Goal: Complete application form

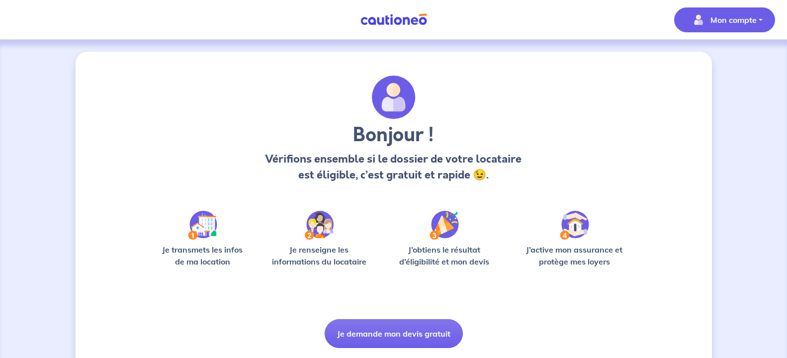
click at [703, 20] on img "button" at bounding box center [698, 20] width 16 height 16
click at [696, 62] on link "Mes informations" at bounding box center [714, 62] width 80 height 16
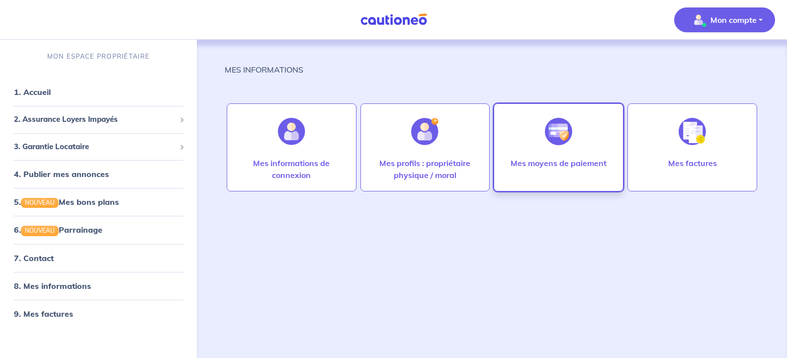
click at [556, 138] on img at bounding box center [558, 131] width 27 height 27
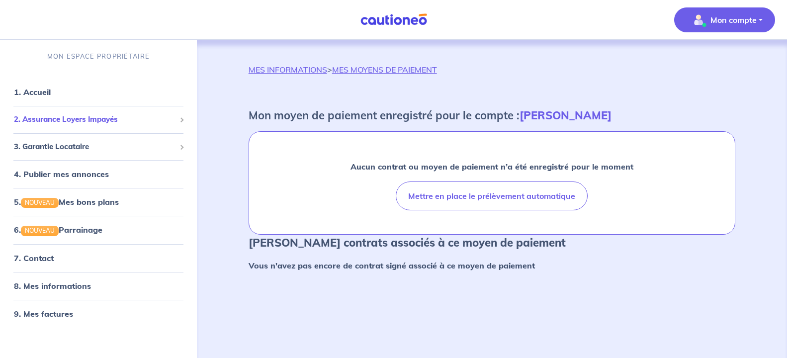
click at [54, 118] on span "2. Assurance Loyers Impayés" at bounding box center [95, 119] width 162 height 11
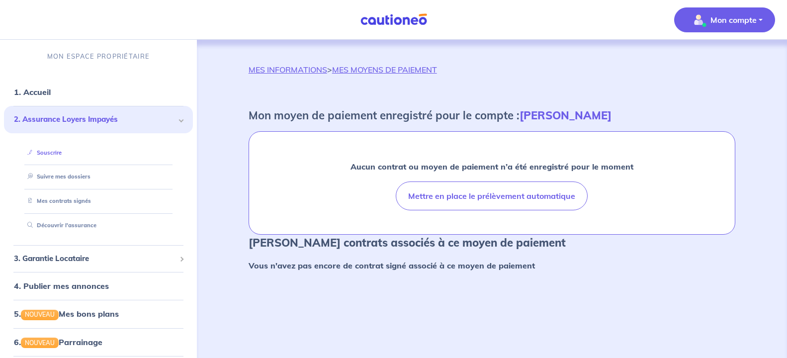
click at [47, 153] on link "Souscrire" at bounding box center [42, 152] width 38 height 7
click at [69, 224] on link "Découvrir l'assurance" at bounding box center [59, 225] width 72 height 7
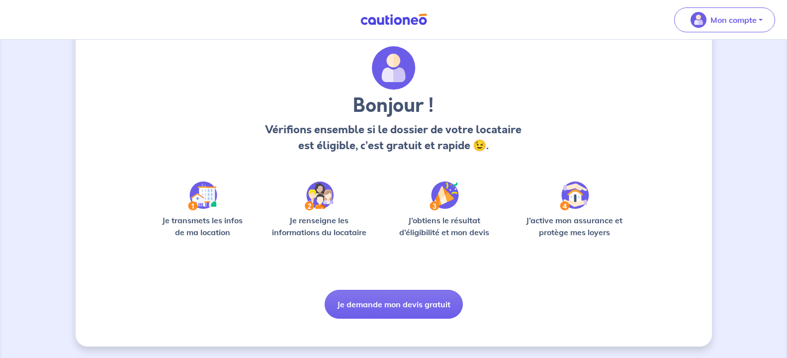
scroll to position [30, 0]
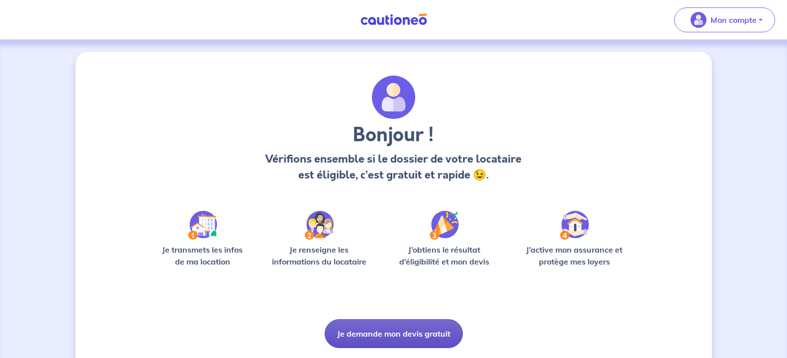
scroll to position [30, 0]
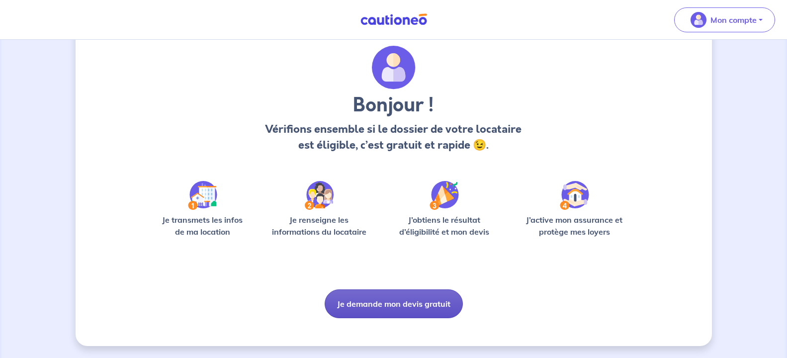
click at [399, 305] on button "Je demande mon devis gratuit" at bounding box center [394, 303] width 138 height 29
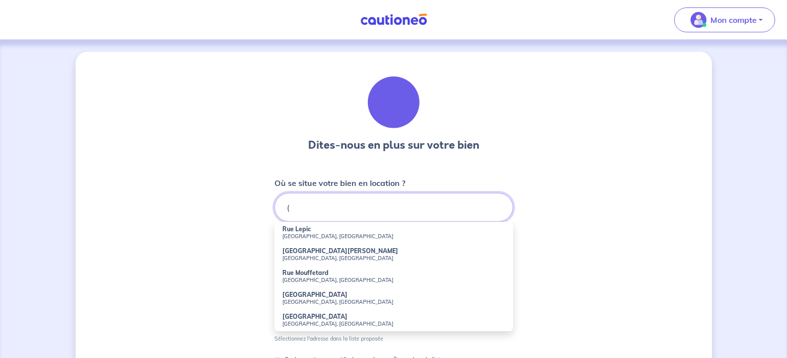
type input "("
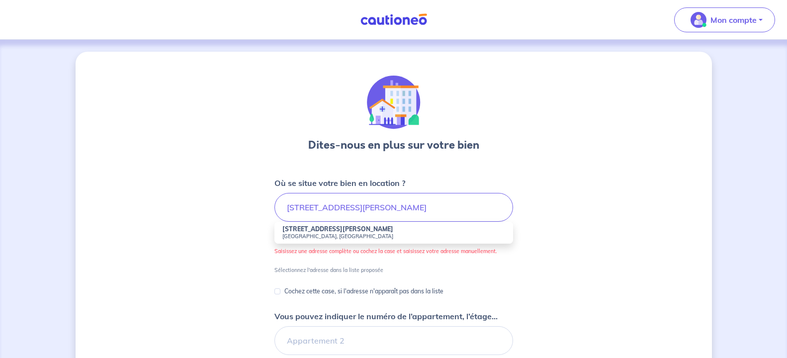
click at [319, 235] on small "[GEOGRAPHIC_DATA], [GEOGRAPHIC_DATA]" at bounding box center [393, 236] width 223 height 7
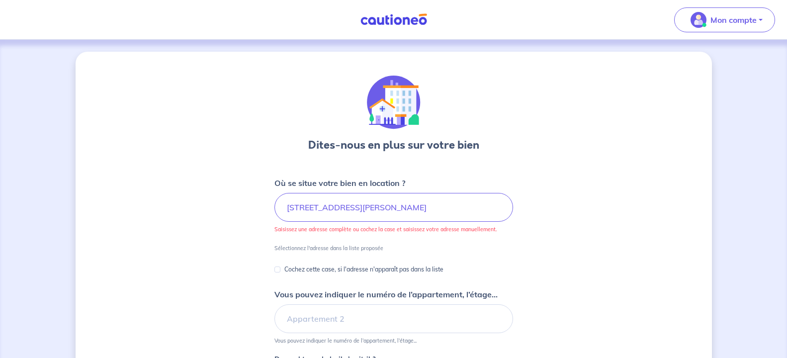
type input "[STREET_ADDRESS][PERSON_NAME]"
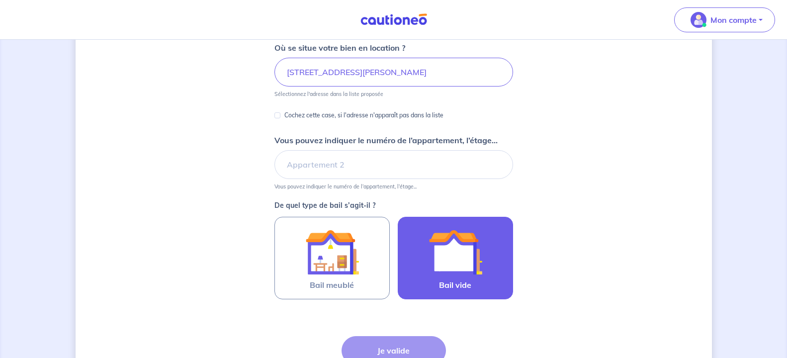
scroll to position [152, 0]
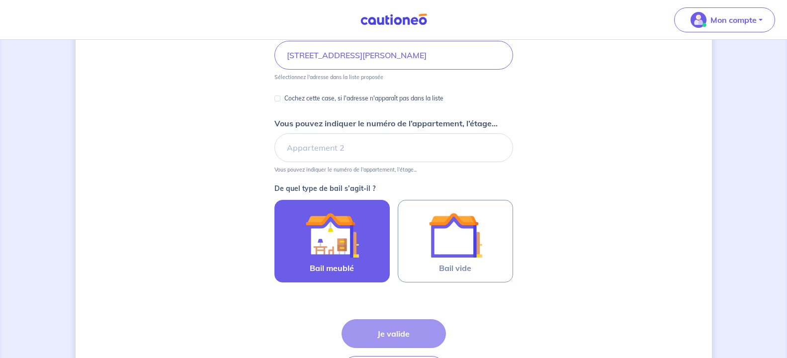
click at [343, 245] on img at bounding box center [332, 235] width 54 height 54
click at [0, 0] on input "Bail meublé" at bounding box center [0, 0] width 0 height 0
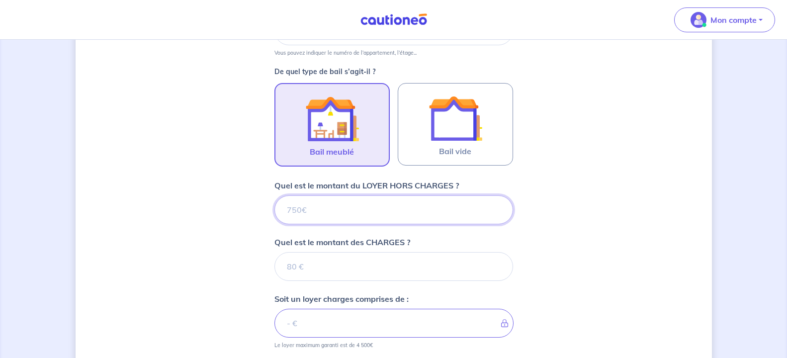
scroll to position [206, 0]
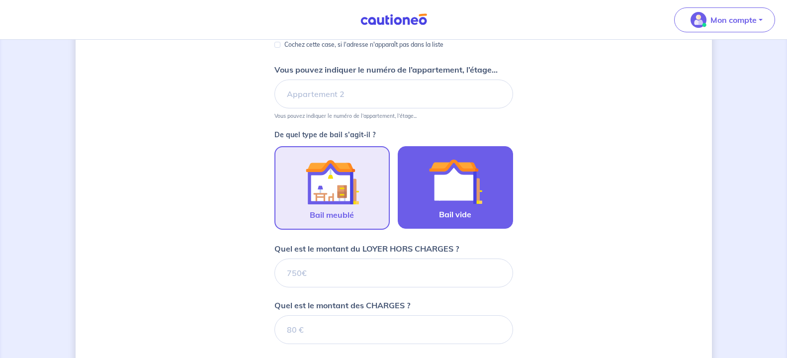
click at [428, 202] on img at bounding box center [455, 182] width 54 height 54
click at [0, 0] on input "Bail vide" at bounding box center [0, 0] width 0 height 0
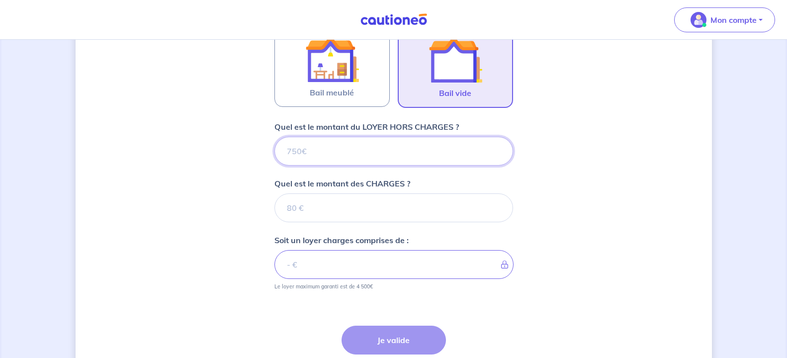
scroll to position [307, 0]
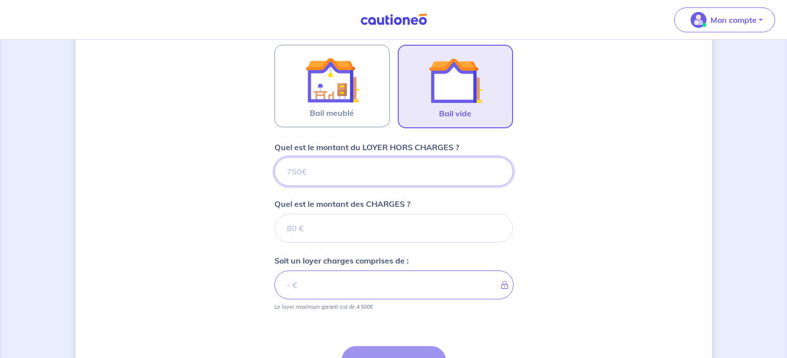
click at [347, 169] on input "Quel est le montant du LOYER HORS CHARGES ?" at bounding box center [393, 171] width 239 height 29
type input "880"
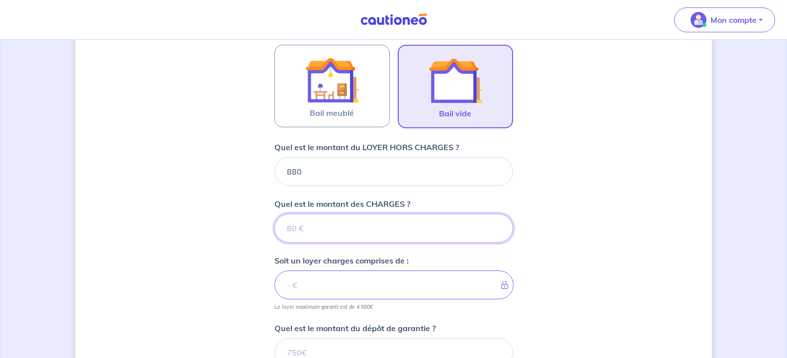
click at [307, 229] on input "Quel est le montant des CHARGES ?" at bounding box center [393, 228] width 239 height 29
type input "5"
type input "885"
type input "50"
type input "930"
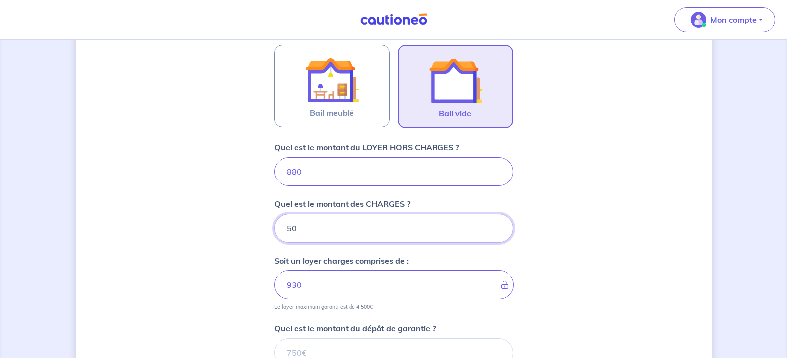
type input "50"
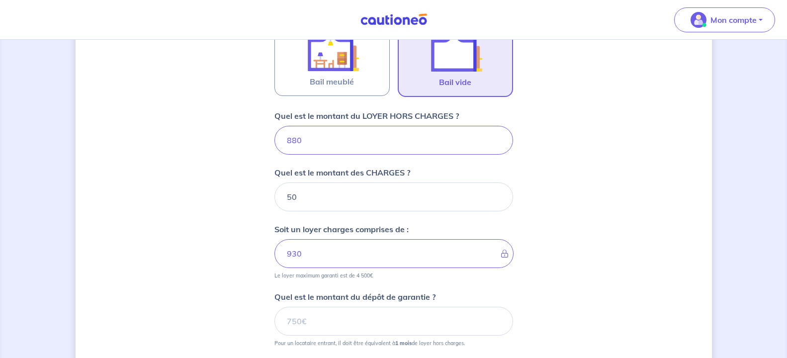
scroll to position [358, 0]
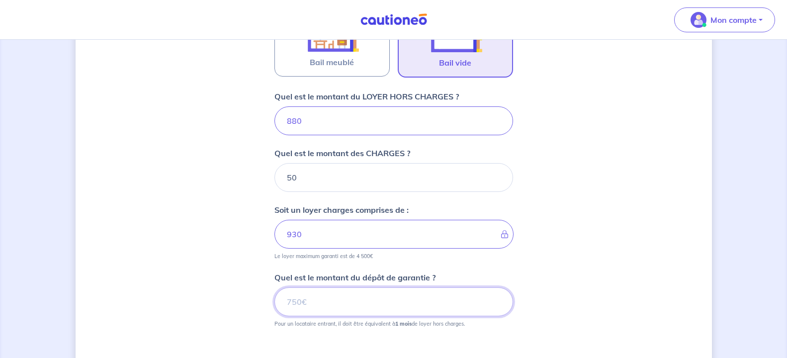
click at [320, 309] on input "Quel est le montant du dépôt de garantie ?" at bounding box center [393, 301] width 239 height 29
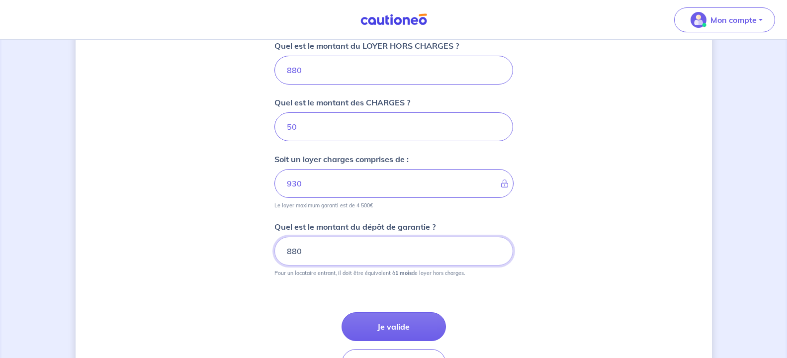
scroll to position [459, 0]
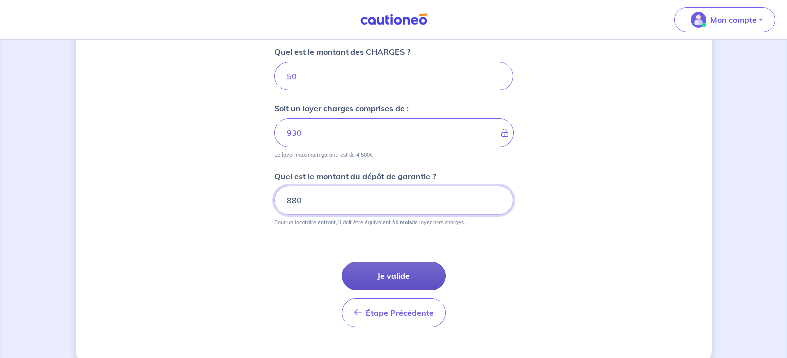
type input "880"
click at [390, 273] on button "Je valide" at bounding box center [393, 275] width 104 height 29
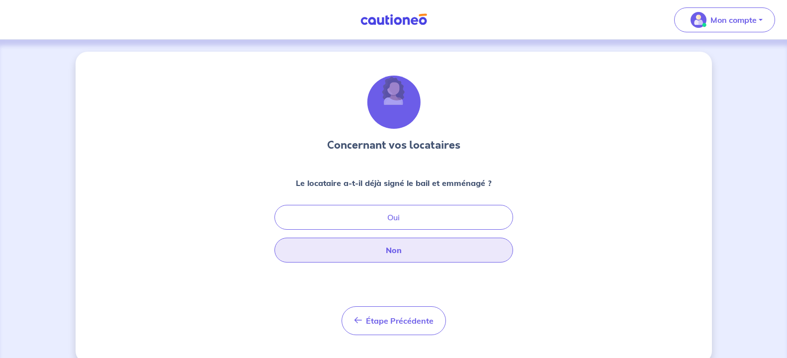
click at [392, 250] on button "Non" at bounding box center [393, 250] width 239 height 25
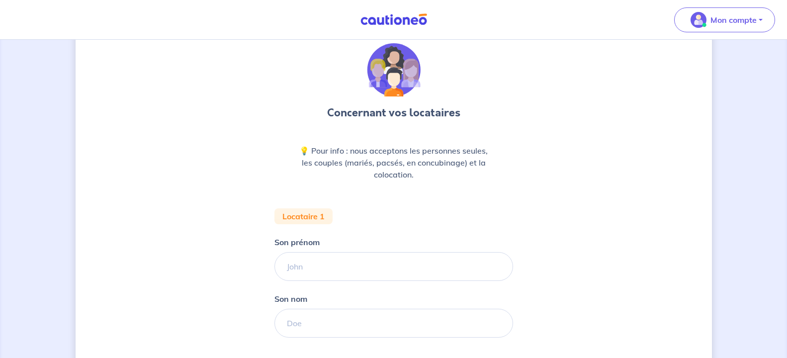
scroll to position [51, 0]
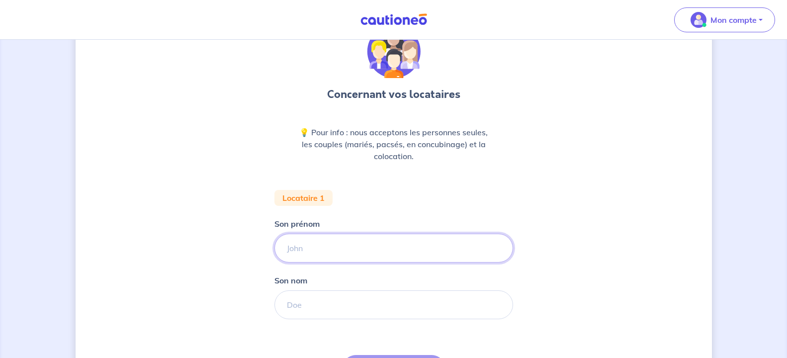
click at [303, 249] on input "Son prénom" at bounding box center [393, 248] width 239 height 29
type input "[PERSON_NAME]"
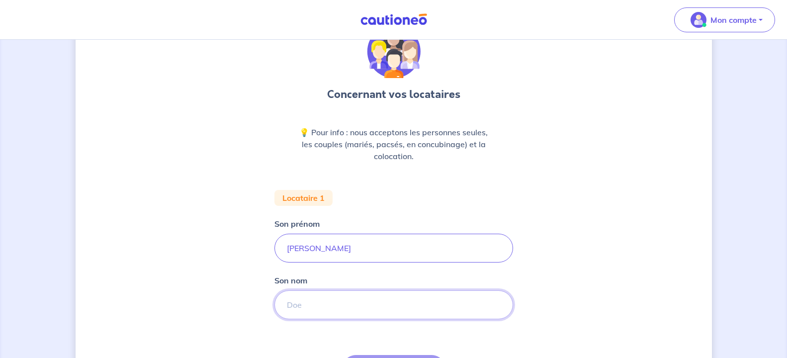
click at [309, 308] on input "Son nom" at bounding box center [393, 304] width 239 height 29
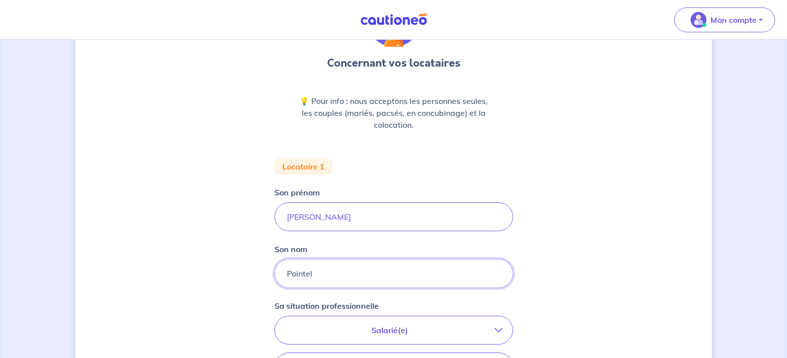
scroll to position [101, 0]
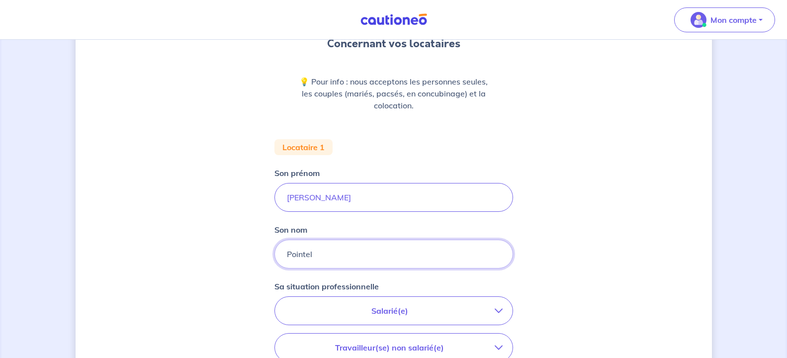
type input "Pointel"
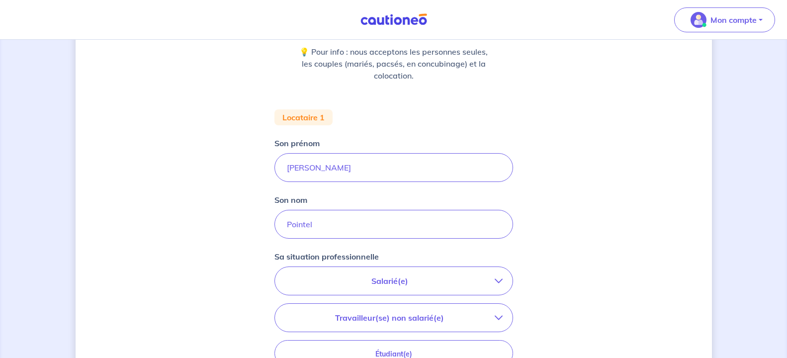
scroll to position [152, 0]
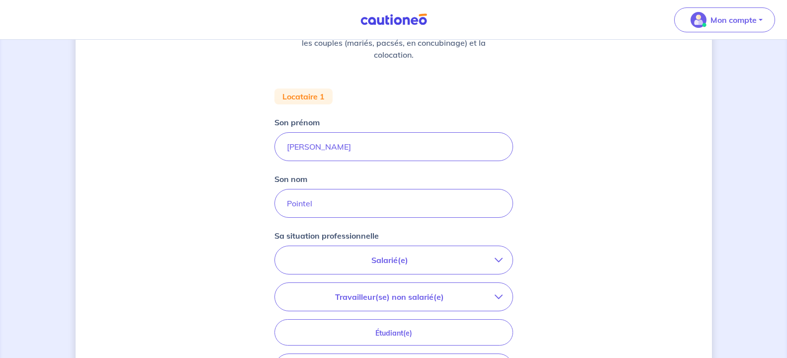
click at [395, 259] on p "Salarié(e)" at bounding box center [390, 260] width 210 height 12
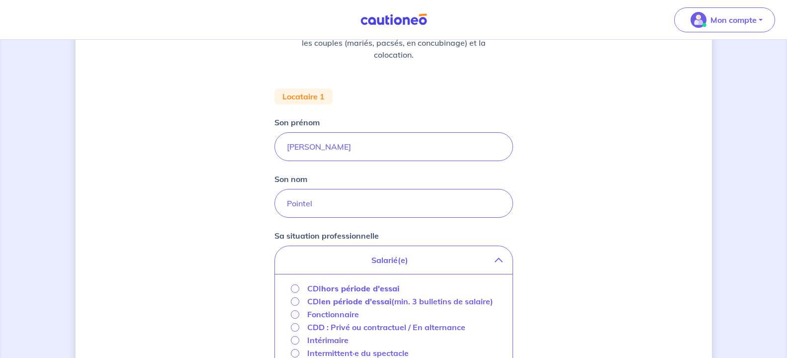
scroll to position [203, 0]
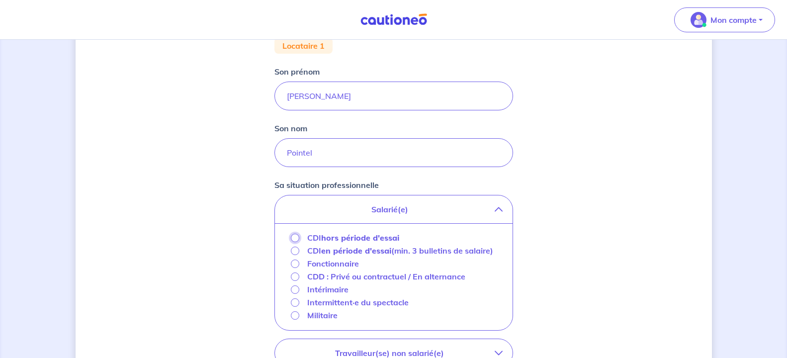
click at [295, 239] on input "CDI hors période d'essai" at bounding box center [295, 238] width 8 height 8
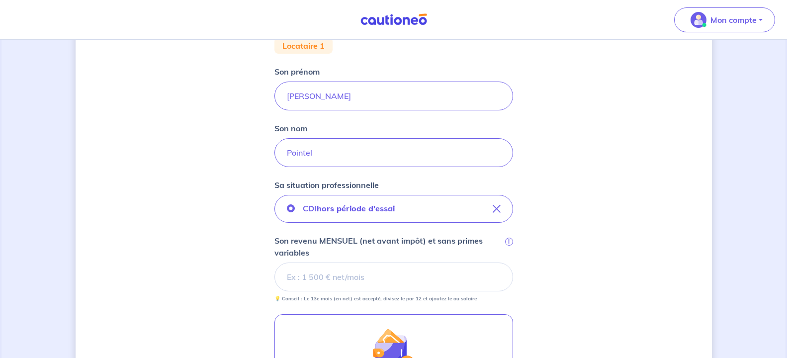
click at [324, 272] on input "Son revenu MENSUEL (net avant impôt) et sans primes variables i" at bounding box center [393, 276] width 239 height 29
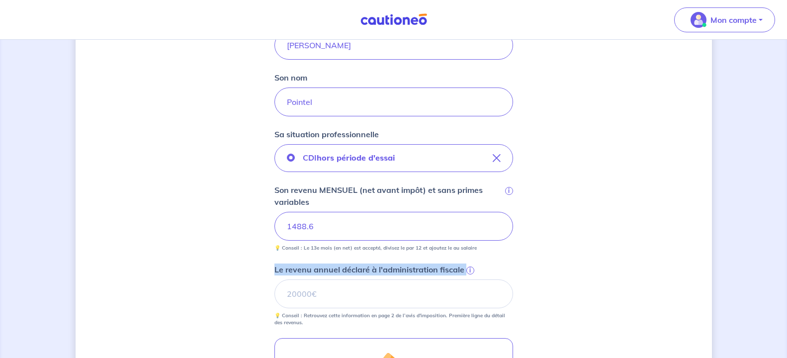
drag, startPoint x: 464, startPoint y: 266, endPoint x: 270, endPoint y: 268, distance: 194.3
click at [270, 268] on div "Concernant vos locataires 💡 Pour info : nous acceptons les personnes seules, le…" at bounding box center [394, 186] width 636 height 776
copy p "Le revenu annuel déclaré à l'administration fiscale"
click at [310, 299] on input "Le revenu annuel déclaré à l'administration fiscale i" at bounding box center [393, 293] width 239 height 29
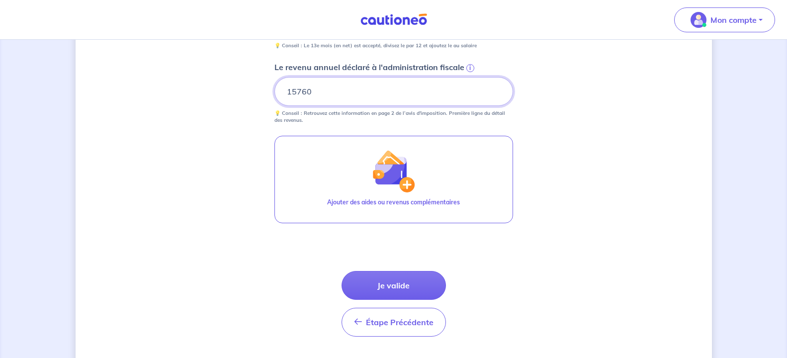
scroll to position [456, 0]
type input "15760"
click at [396, 284] on button "Je valide" at bounding box center [393, 284] width 104 height 29
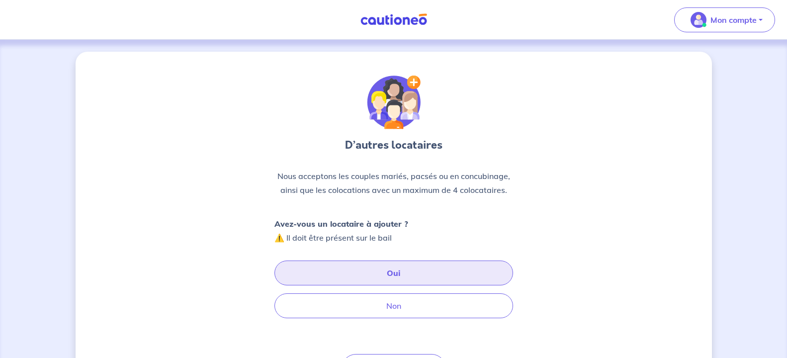
click at [392, 273] on button "Oui" at bounding box center [393, 272] width 239 height 25
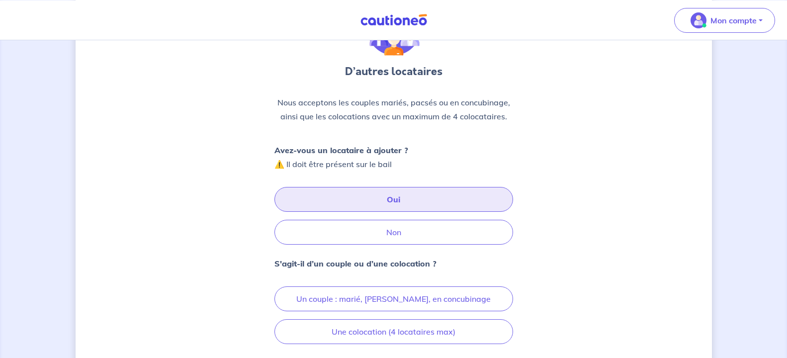
scroll to position [101, 0]
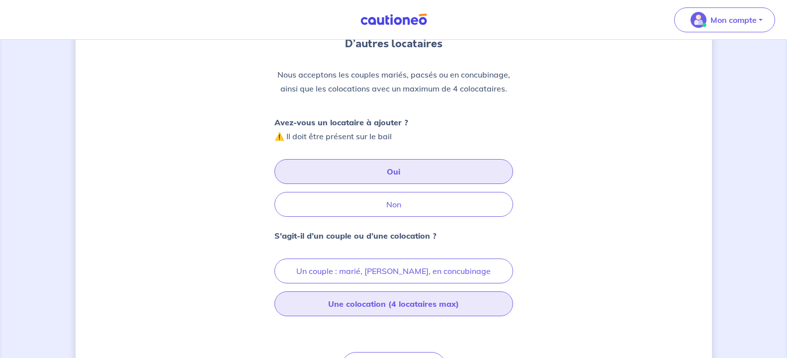
click at [402, 300] on button "Une colocation (4 locataires max)" at bounding box center [393, 303] width 239 height 25
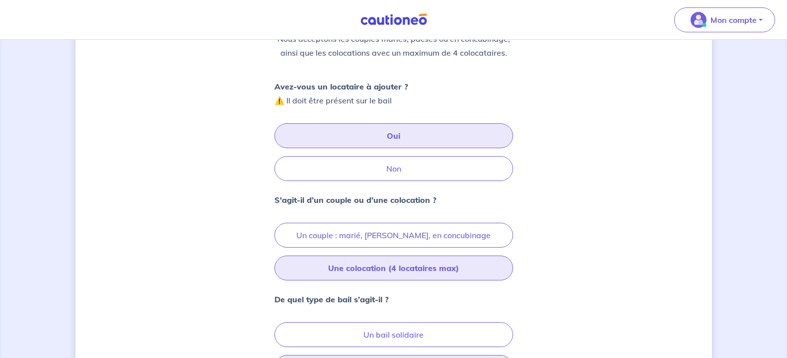
scroll to position [203, 0]
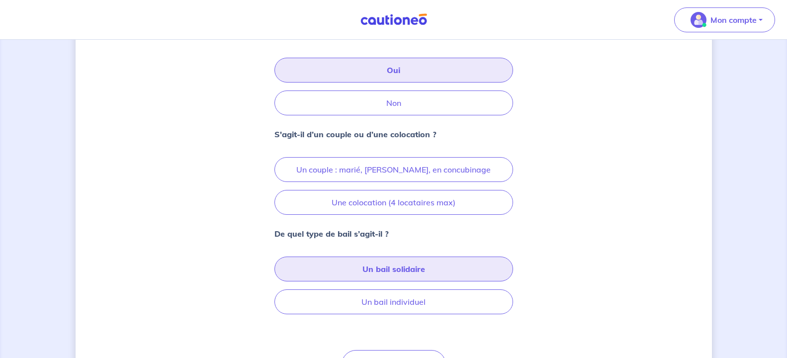
click at [414, 265] on button "Un bail solidaire" at bounding box center [393, 268] width 239 height 25
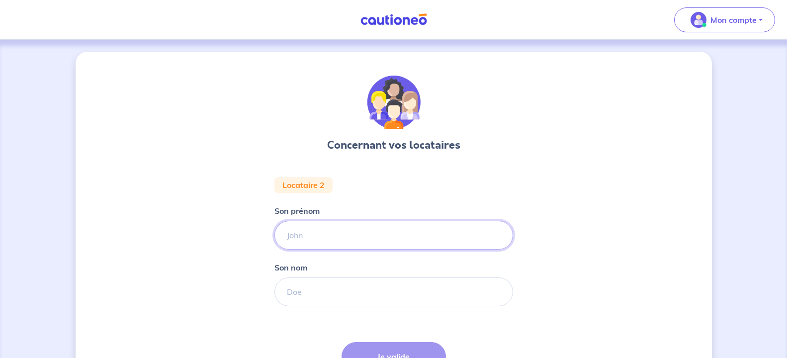
click at [341, 238] on input "Son prénom" at bounding box center [393, 235] width 239 height 29
click at [295, 290] on input "Son nom" at bounding box center [393, 291] width 239 height 29
type input "oliva"
click at [306, 233] on input "Son prénom" at bounding box center [393, 235] width 239 height 29
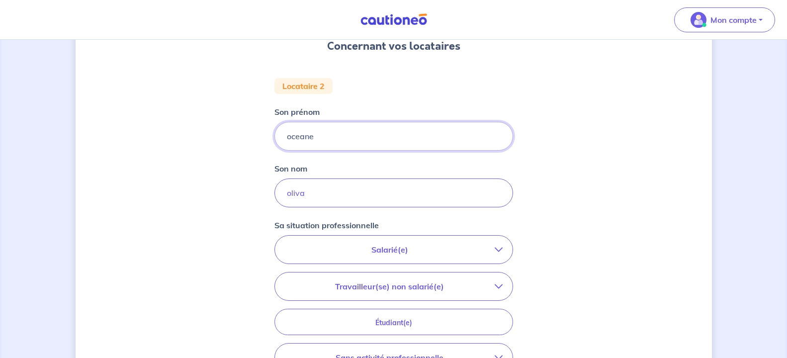
scroll to position [101, 0]
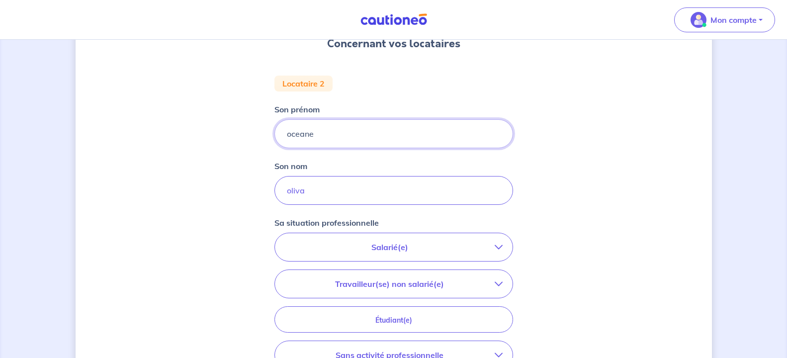
type input "oceane"
click at [382, 245] on p "Salarié(e)" at bounding box center [390, 247] width 210 height 12
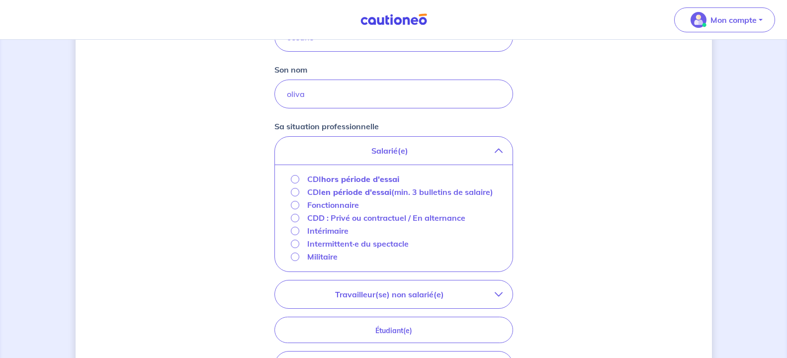
scroll to position [203, 0]
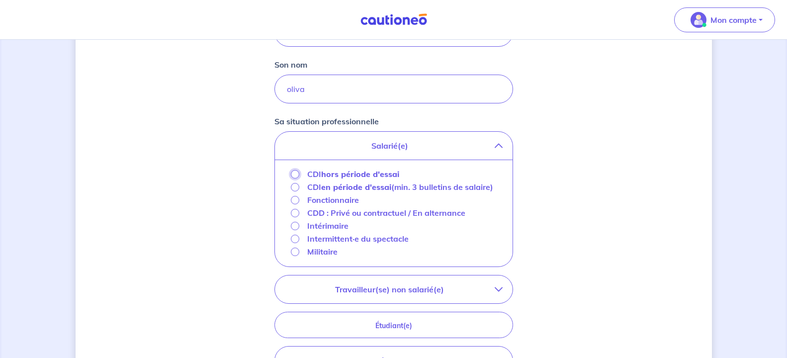
click at [293, 172] on input "CDI hors période d'essai" at bounding box center [295, 174] width 8 height 8
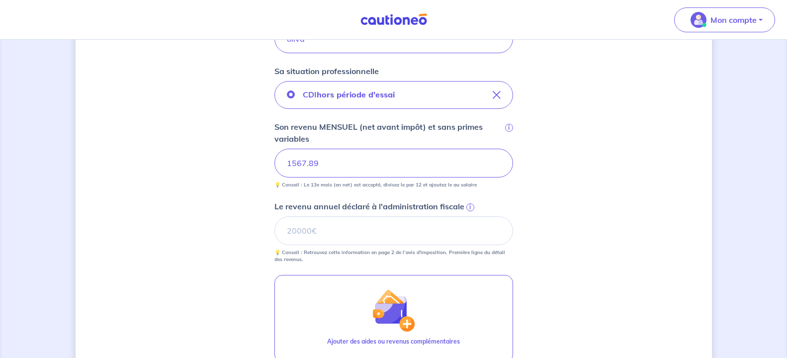
scroll to position [253, 0]
click at [328, 229] on input "Le revenu annuel déclaré à l'administration fiscale i" at bounding box center [393, 230] width 239 height 29
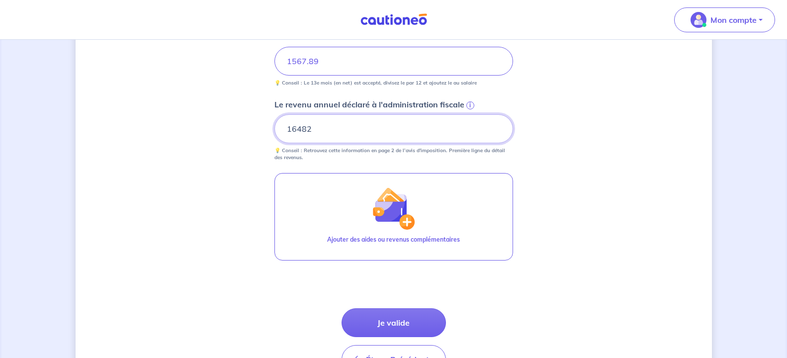
scroll to position [406, 0]
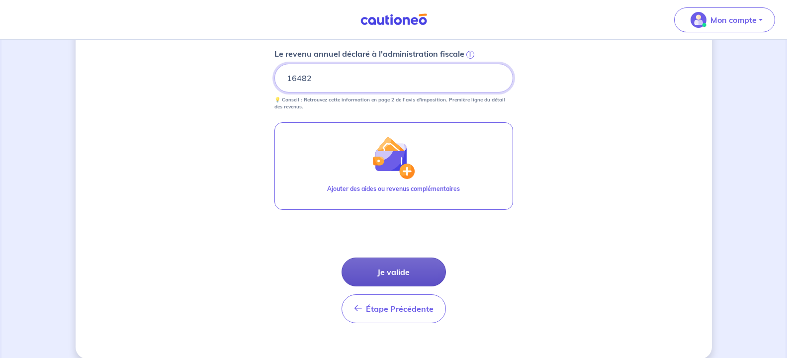
type input "16482"
click at [378, 274] on button "Je valide" at bounding box center [393, 271] width 104 height 29
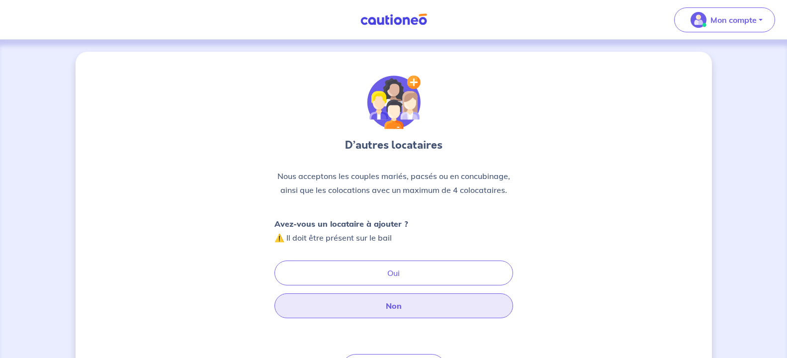
click at [417, 304] on button "Non" at bounding box center [393, 305] width 239 height 25
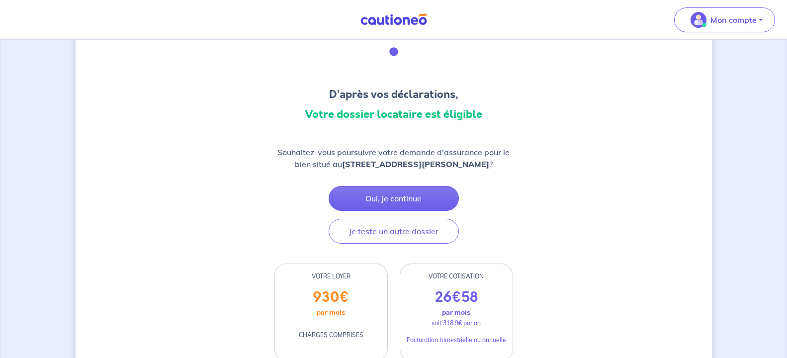
scroll to position [152, 0]
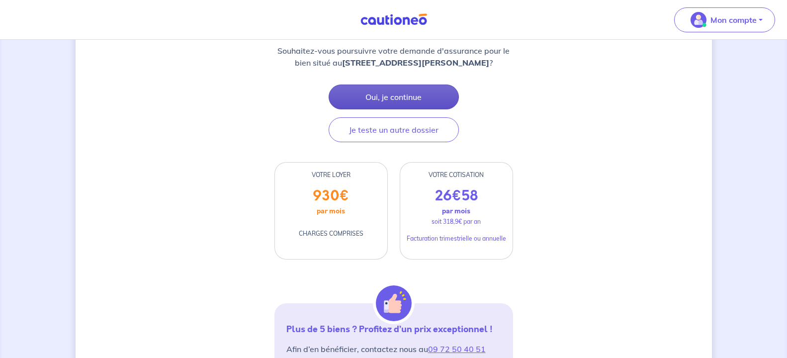
click at [408, 95] on button "Oui, je continue" at bounding box center [394, 96] width 130 height 25
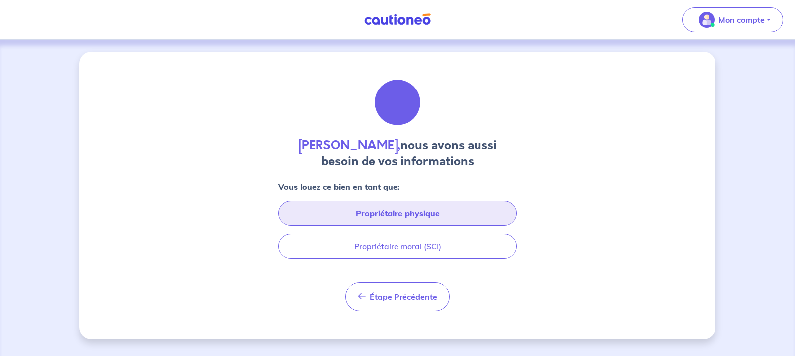
click at [427, 215] on button "Propriétaire physique" at bounding box center [397, 213] width 239 height 25
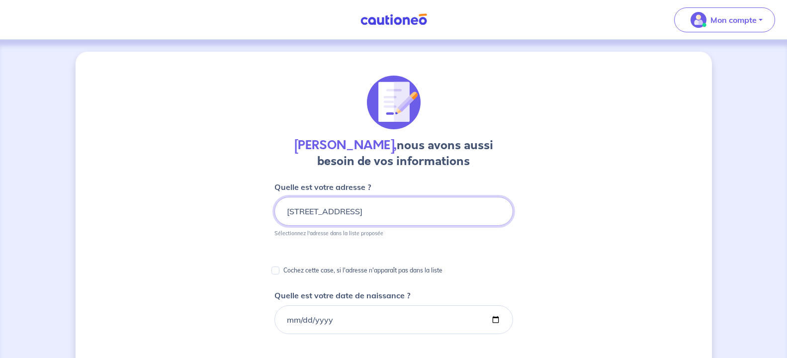
click at [367, 213] on input "[STREET_ADDRESS]" at bounding box center [393, 211] width 239 height 29
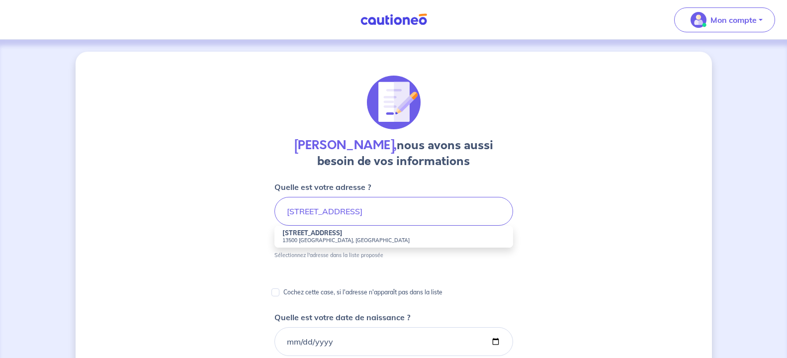
click at [289, 231] on strong "[STREET_ADDRESS]" at bounding box center [312, 232] width 60 height 7
type input "[STREET_ADDRESS]"
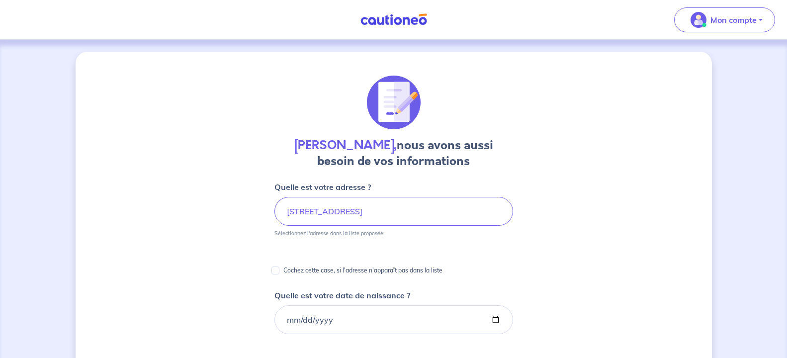
scroll to position [51, 0]
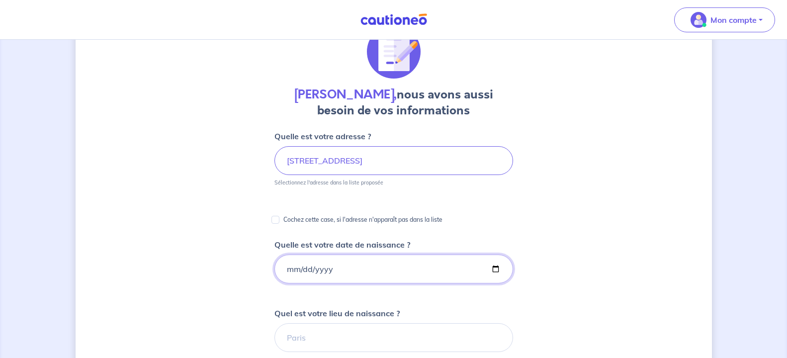
click at [348, 264] on input "Quelle est votre date de naissance ?" at bounding box center [393, 268] width 239 height 29
type input "[DATE]"
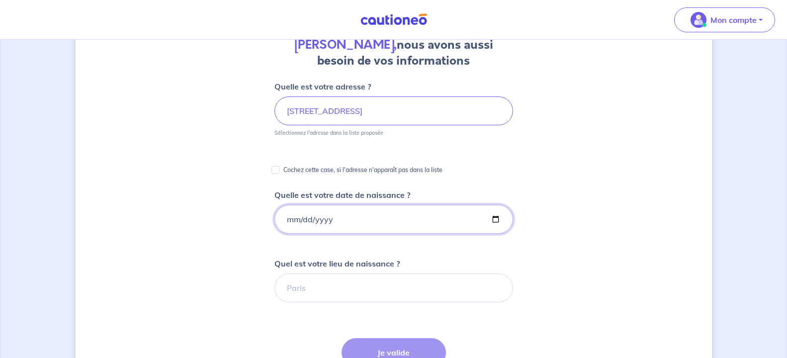
scroll to position [101, 0]
click at [300, 284] on input "Quel est votre lieu de naissance ?" at bounding box center [393, 286] width 239 height 29
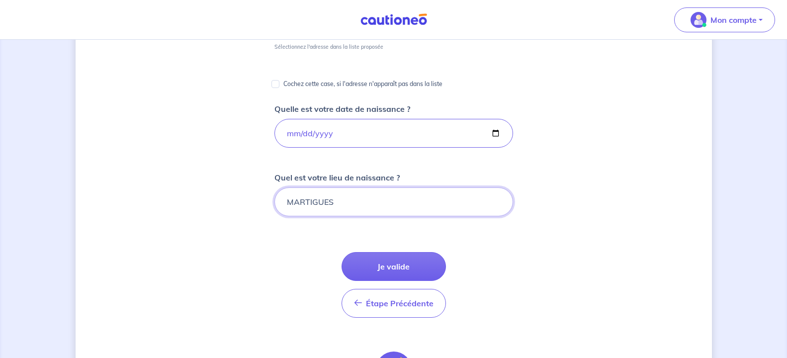
scroll to position [203, 0]
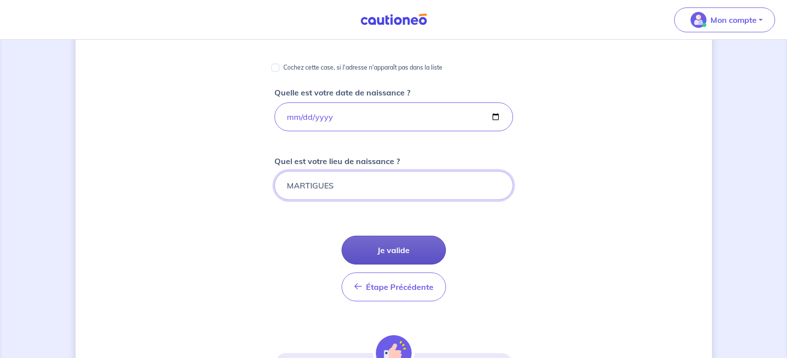
type input "MARTIGUES"
click at [411, 246] on button "Je valide" at bounding box center [393, 250] width 104 height 29
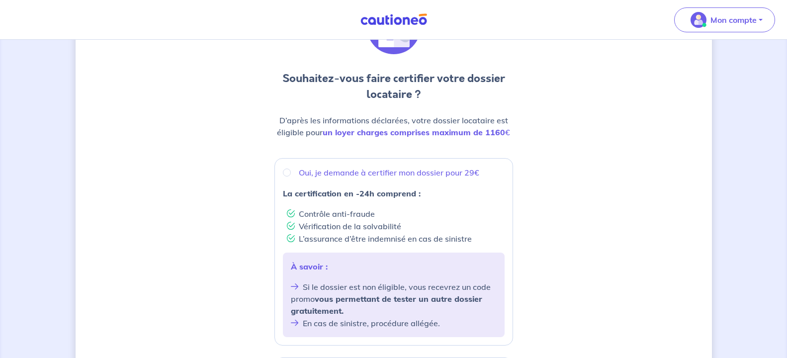
scroll to position [101, 0]
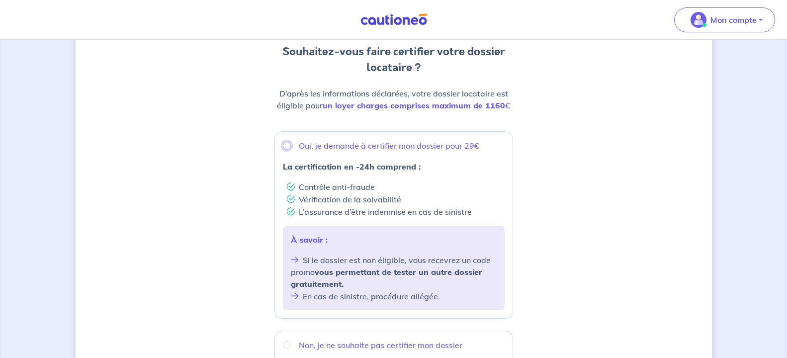
click at [287, 147] on input "Oui, je demande à certifier mon dossier pour 29€" at bounding box center [287, 146] width 8 height 8
radio input "true"
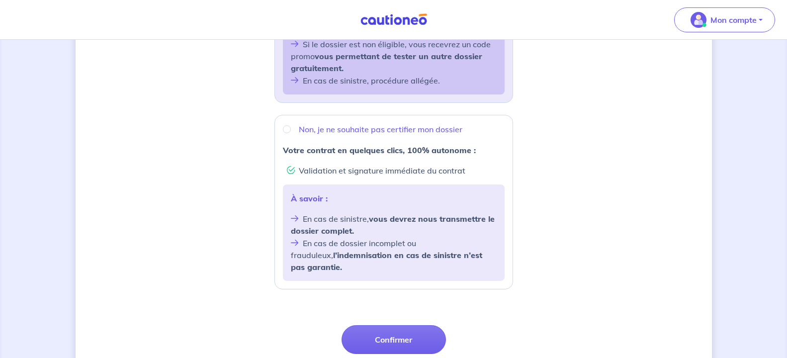
scroll to position [355, 0]
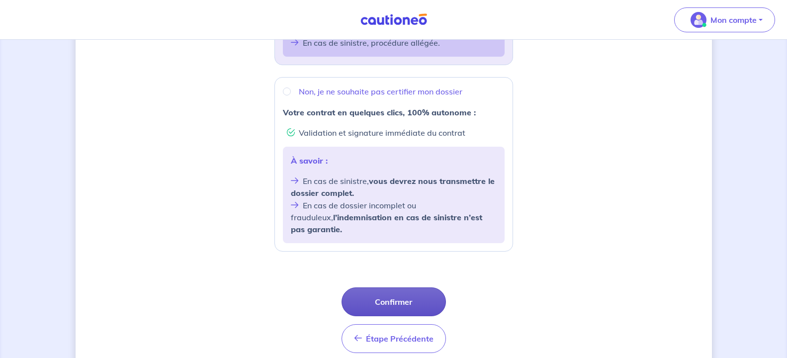
click at [388, 290] on button "Confirmer" at bounding box center [393, 301] width 104 height 29
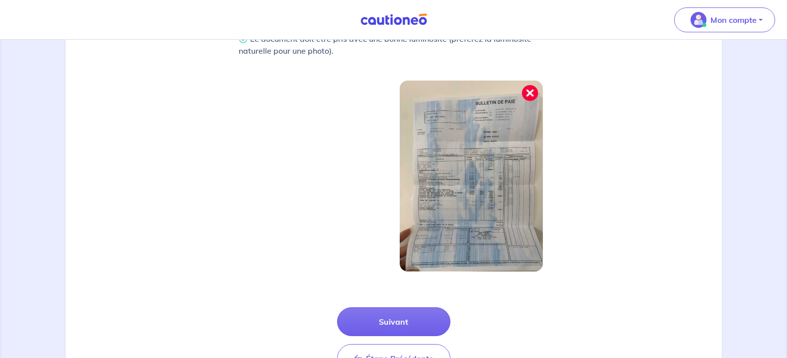
scroll to position [354, 0]
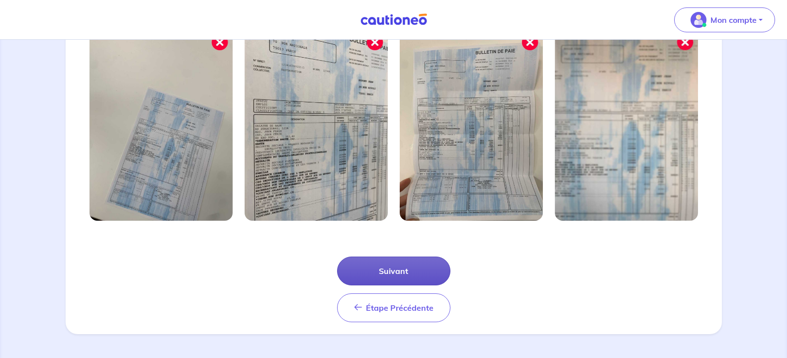
click at [396, 269] on button "Suivant" at bounding box center [393, 270] width 113 height 29
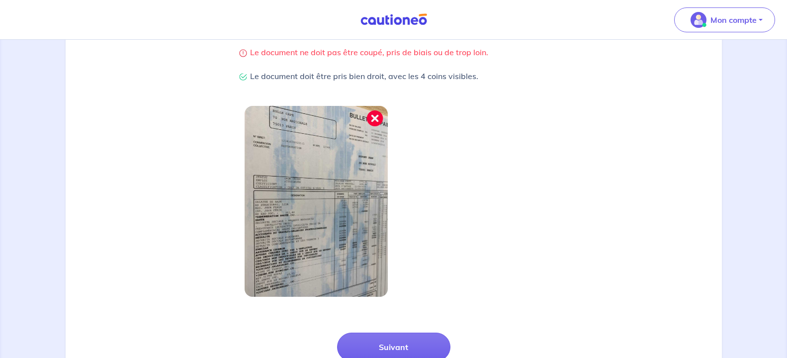
scroll to position [253, 0]
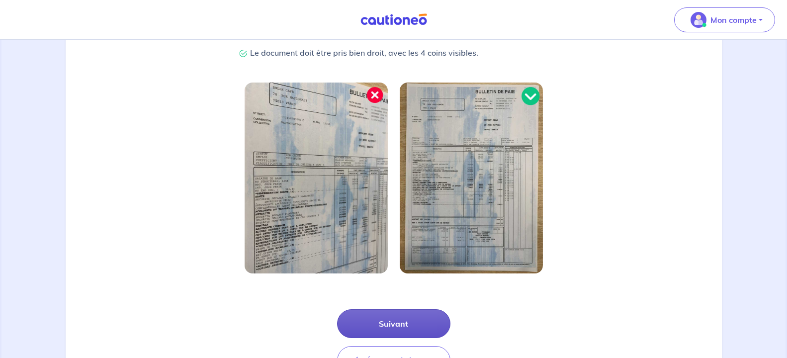
click at [399, 321] on button "Suivant" at bounding box center [393, 323] width 113 height 29
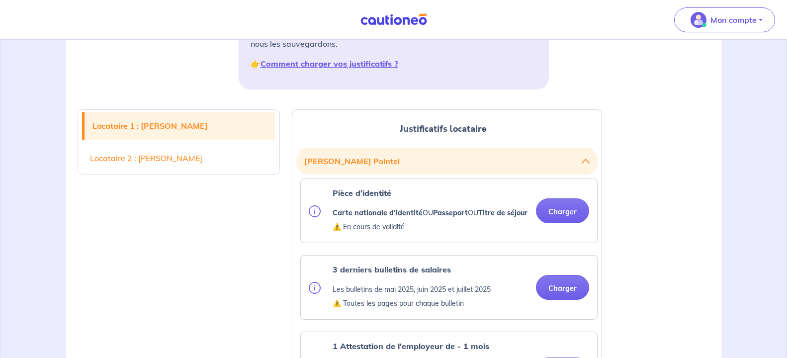
scroll to position [203, 0]
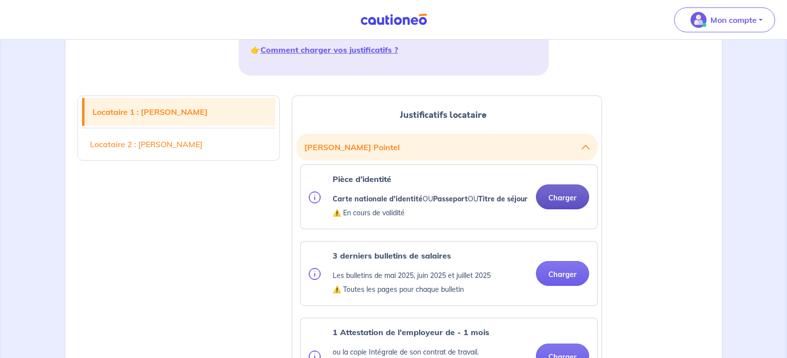
click at [569, 205] on button "Charger" at bounding box center [562, 196] width 53 height 25
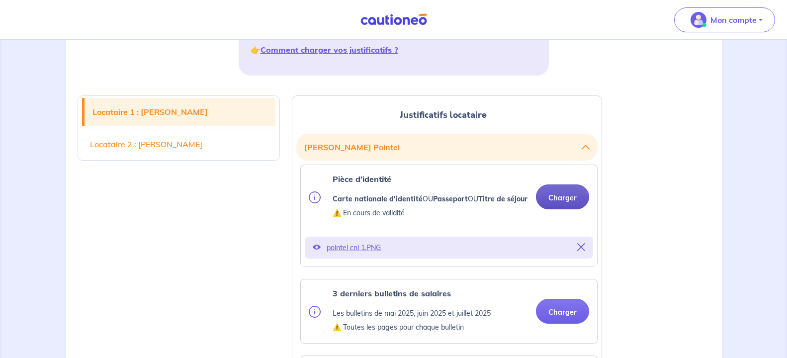
click at [560, 204] on button "Charger" at bounding box center [562, 196] width 53 height 25
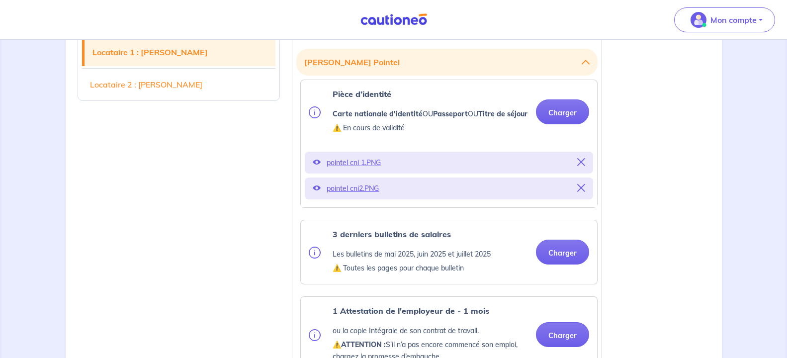
scroll to position [304, 0]
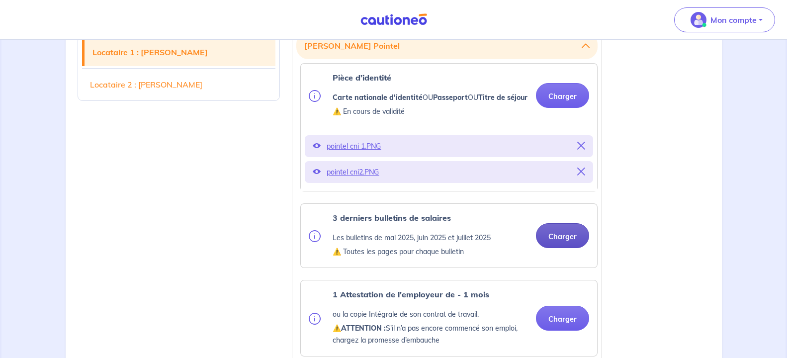
click at [565, 247] on button "Charger" at bounding box center [562, 235] width 53 height 25
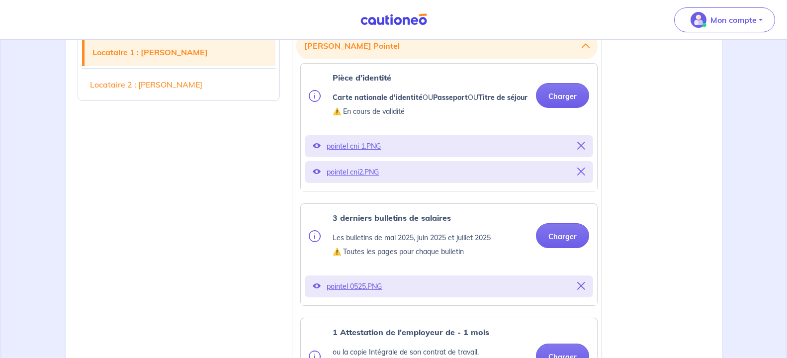
scroll to position [355, 0]
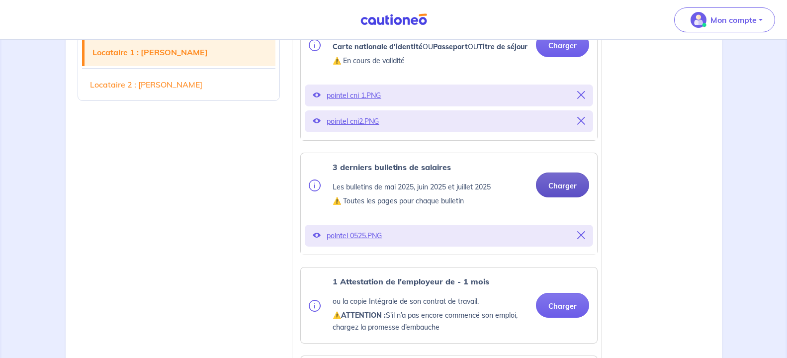
click at [562, 197] on button "Charger" at bounding box center [562, 184] width 53 height 25
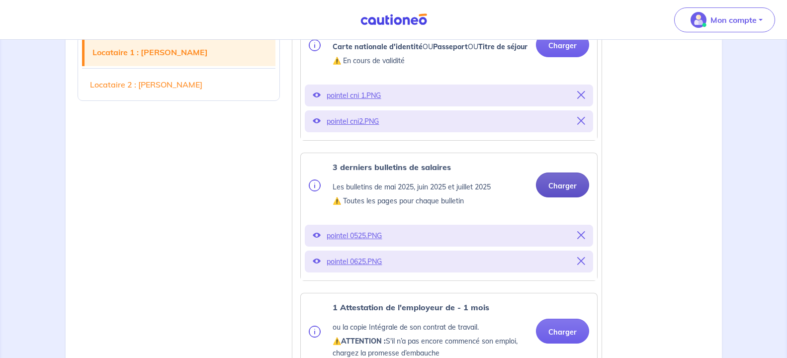
click at [560, 197] on button "Charger" at bounding box center [562, 184] width 53 height 25
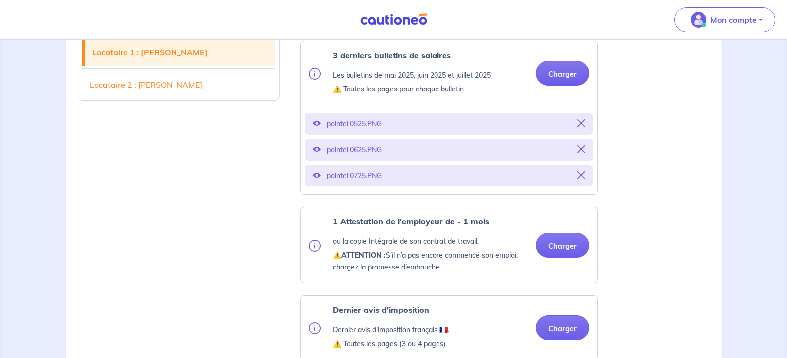
scroll to position [507, 0]
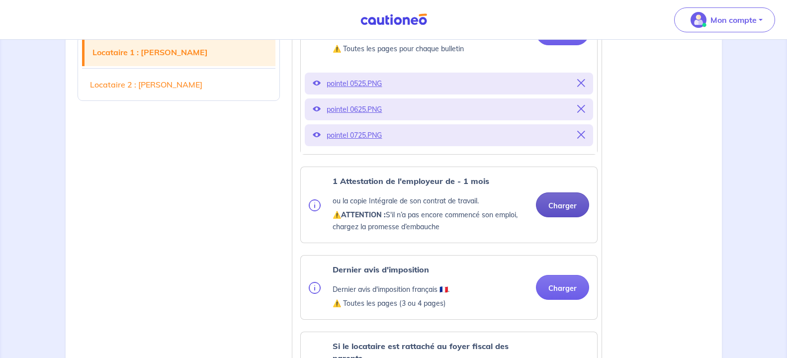
click at [564, 217] on button "Charger" at bounding box center [562, 204] width 53 height 25
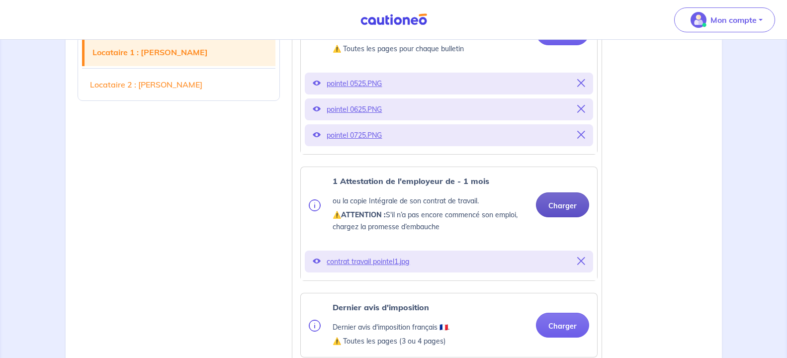
click at [553, 217] on button "Charger" at bounding box center [562, 204] width 53 height 25
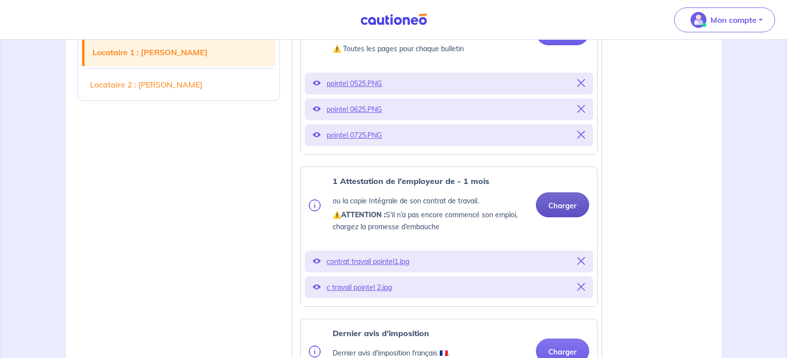
click at [567, 217] on button "Charger" at bounding box center [562, 204] width 53 height 25
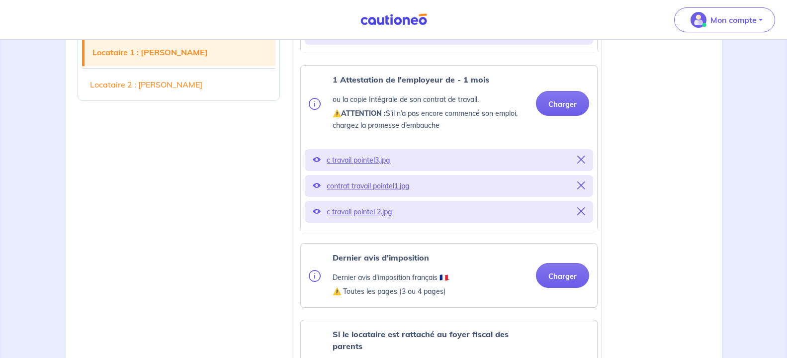
scroll to position [659, 0]
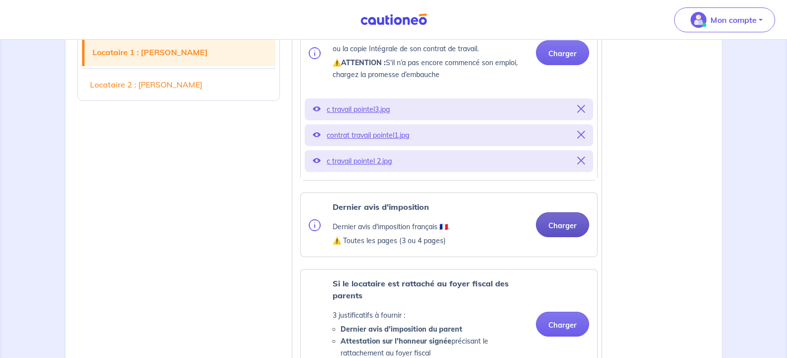
click at [549, 237] on button "Charger" at bounding box center [562, 224] width 53 height 25
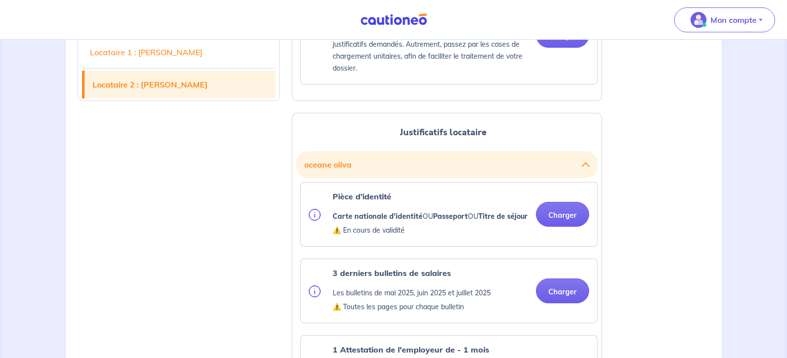
scroll to position [1217, 0]
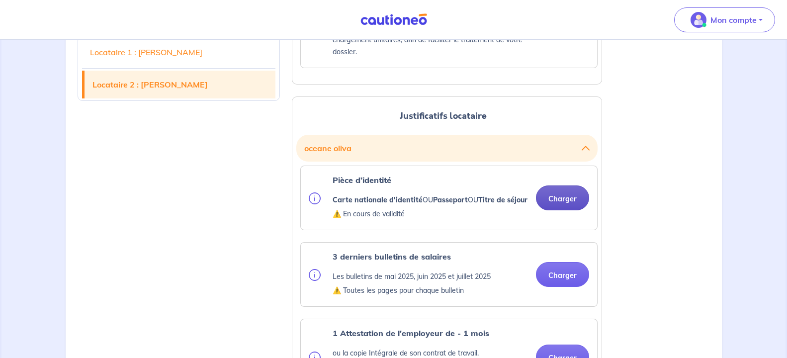
click at [552, 210] on button "Charger" at bounding box center [562, 197] width 53 height 25
click at [568, 210] on button "Charger" at bounding box center [562, 197] width 53 height 25
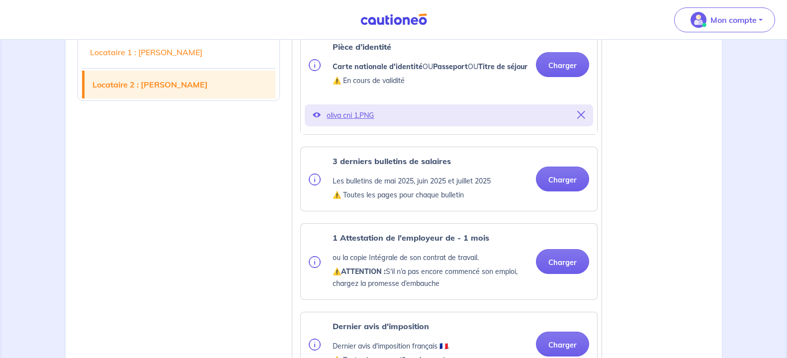
scroll to position [1369, 0]
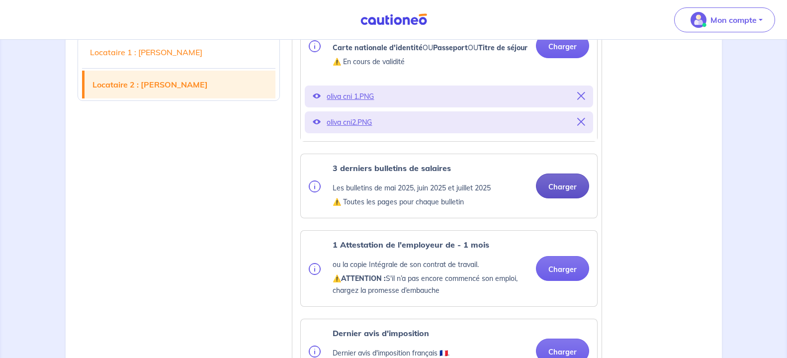
click at [560, 198] on button "Charger" at bounding box center [562, 185] width 53 height 25
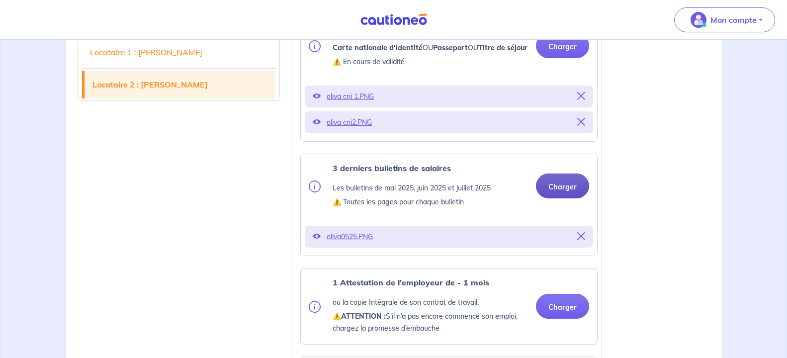
click at [559, 198] on button "Charger" at bounding box center [562, 185] width 53 height 25
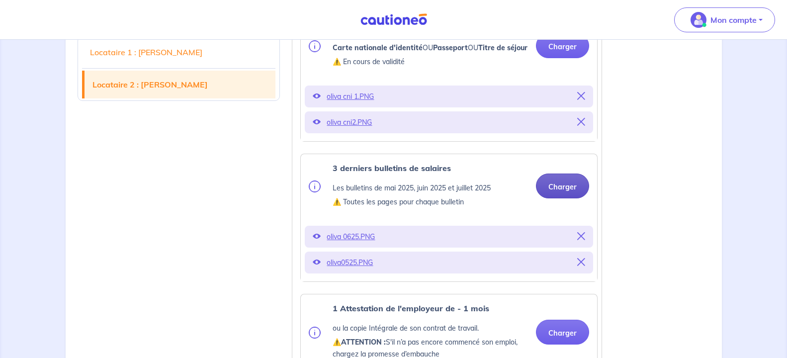
click at [561, 198] on button "Charger" at bounding box center [562, 185] width 53 height 25
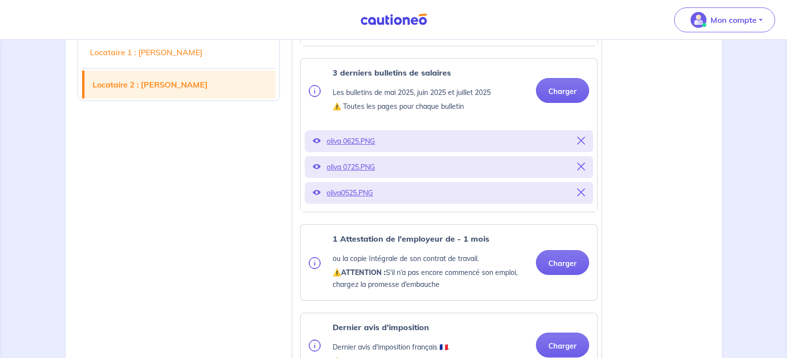
scroll to position [1521, 0]
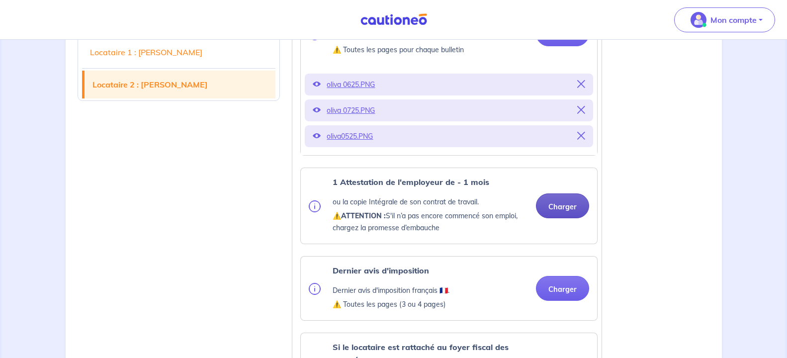
click at [558, 218] on button "Charger" at bounding box center [562, 205] width 53 height 25
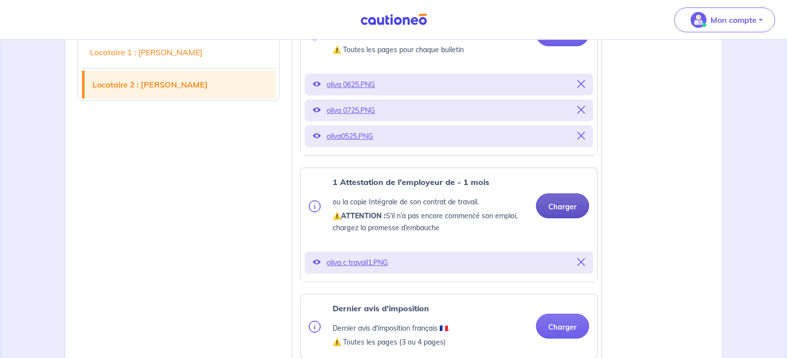
click at [560, 218] on button "Charger" at bounding box center [562, 205] width 53 height 25
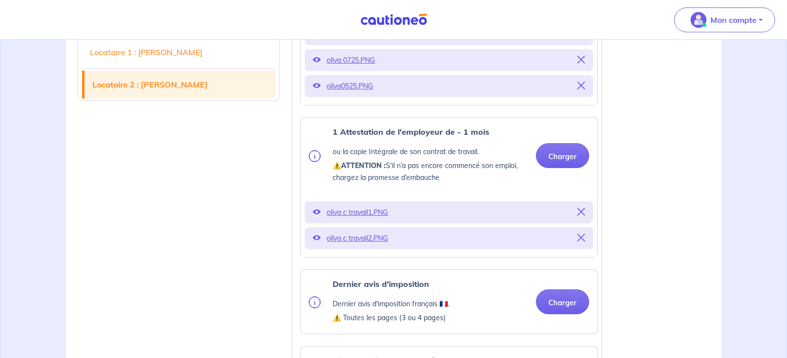
scroll to position [1572, 0]
click at [566, 167] on button "Charger" at bounding box center [562, 155] width 53 height 25
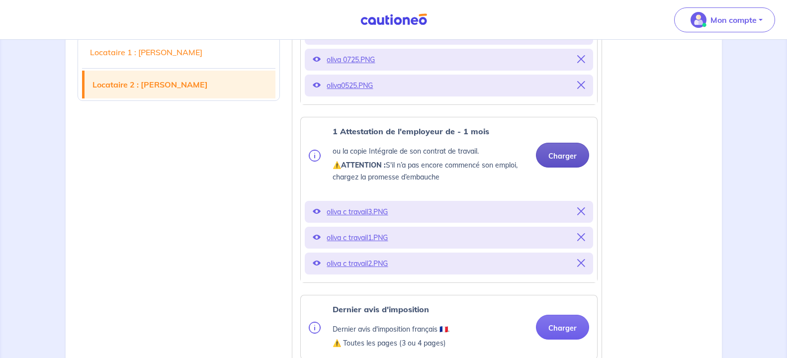
click at [563, 167] on button "Charger" at bounding box center [562, 155] width 53 height 25
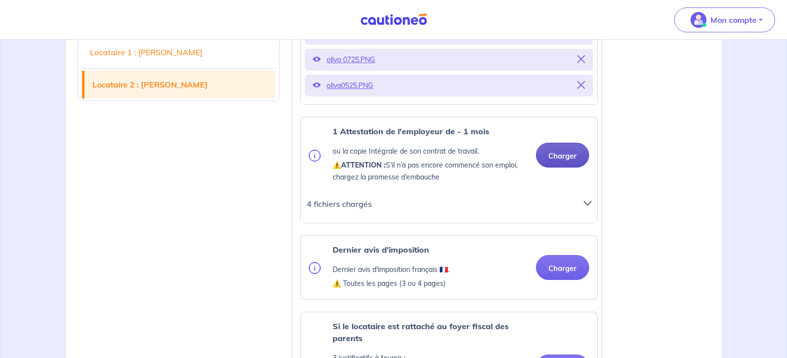
click at [566, 167] on button "Charger" at bounding box center [562, 155] width 53 height 25
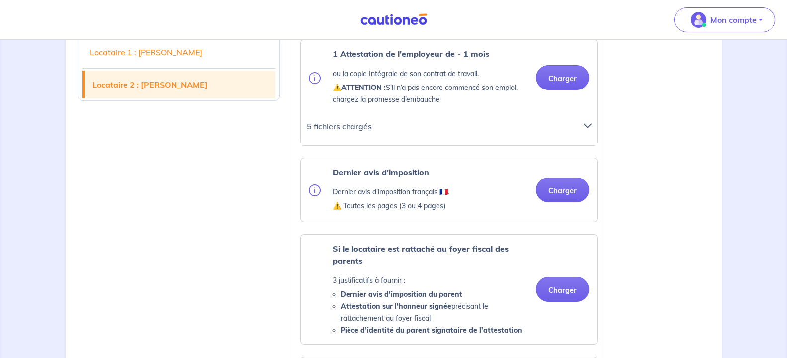
scroll to position [1673, 0]
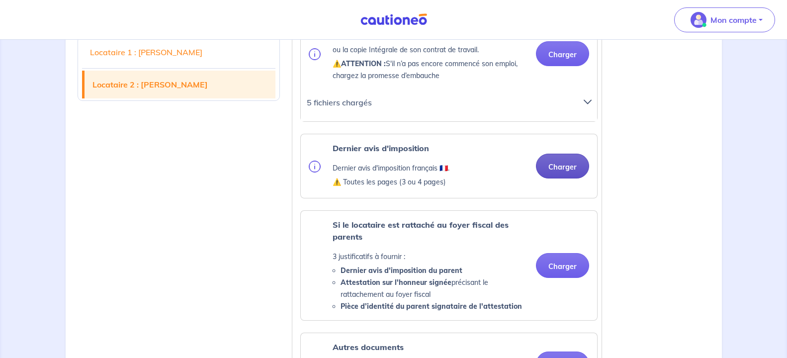
click at [564, 178] on button "Charger" at bounding box center [562, 166] width 53 height 25
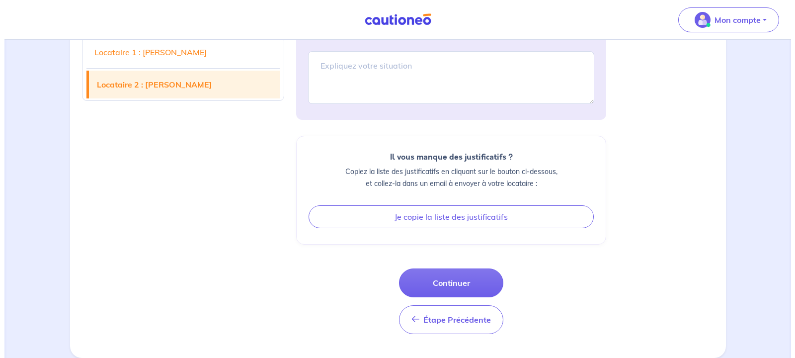
scroll to position [2323, 0]
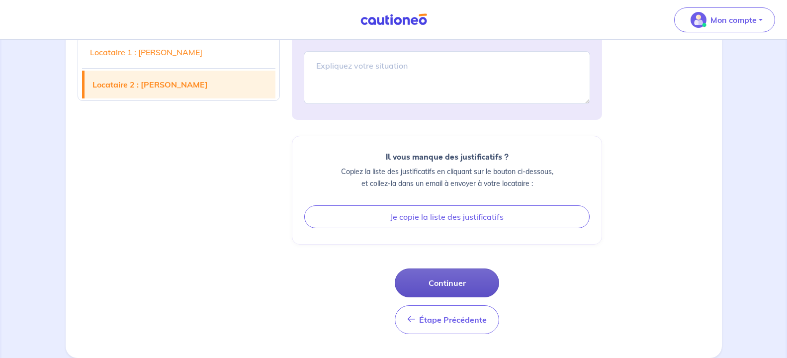
click at [451, 281] on button "Continuer" at bounding box center [447, 282] width 104 height 29
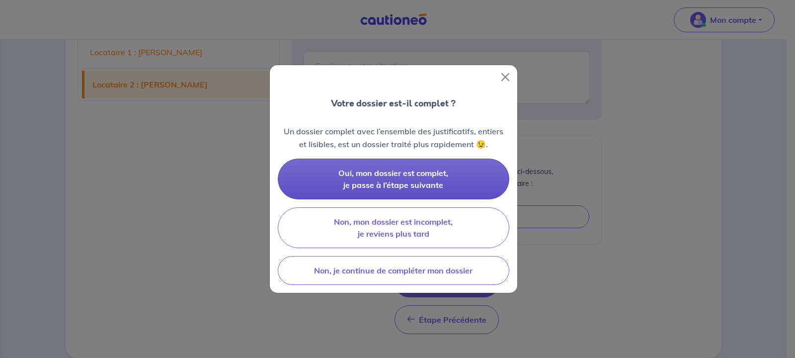
click at [408, 175] on span "Oui, mon dossier est complet, je passe à l’étape suivante" at bounding box center [393, 179] width 110 height 22
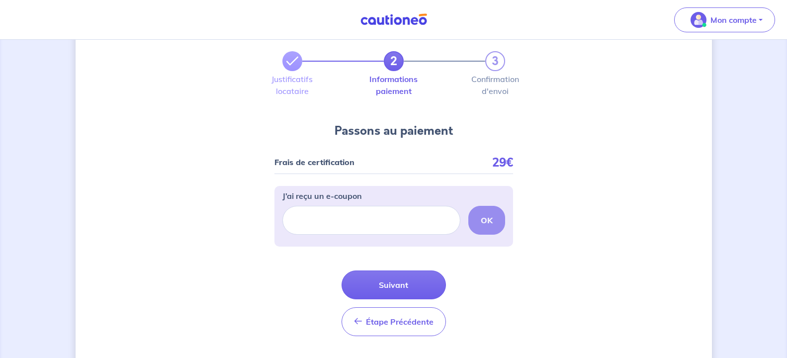
scroll to position [51, 0]
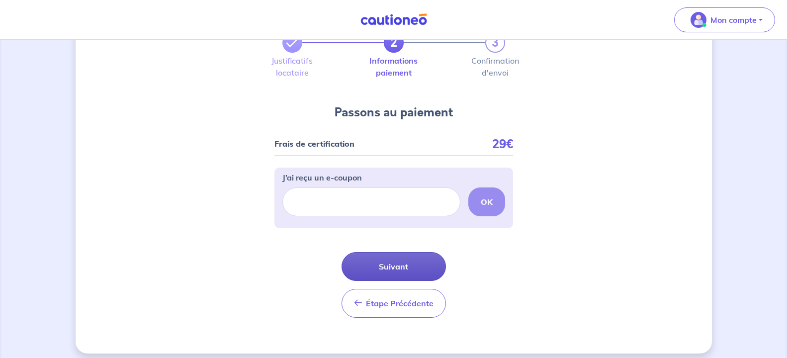
click at [406, 266] on button "Suivant" at bounding box center [393, 266] width 104 height 29
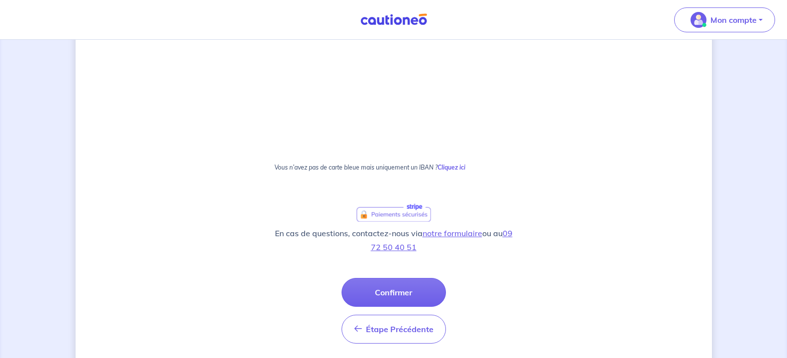
scroll to position [570, 0]
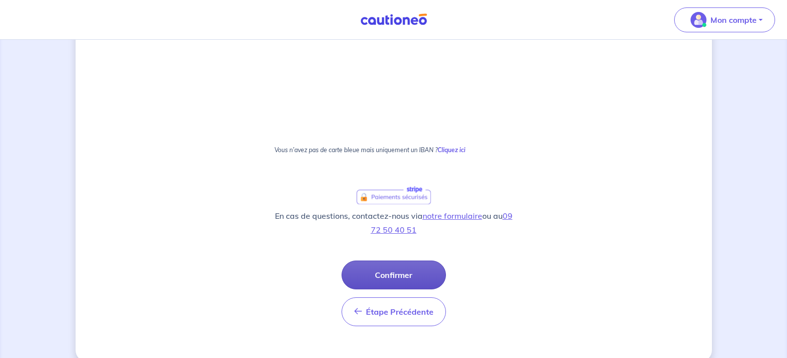
click at [383, 274] on button "Confirmer" at bounding box center [393, 274] width 104 height 29
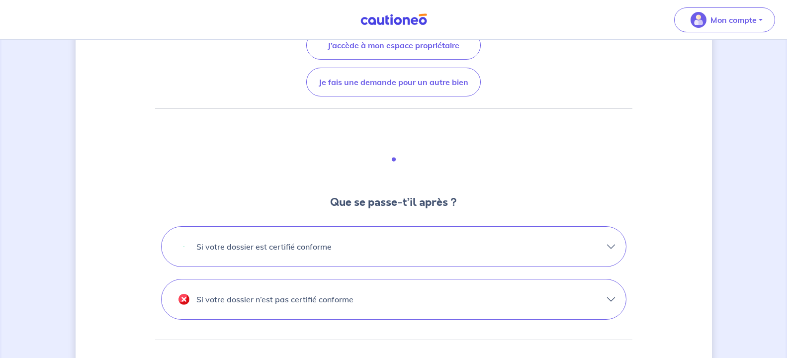
scroll to position [203, 0]
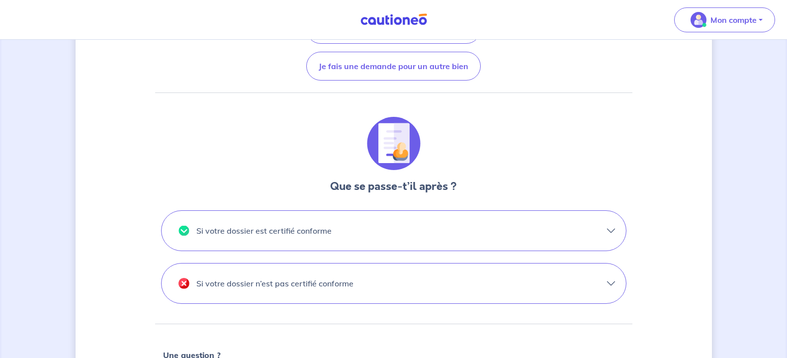
click at [607, 230] on button "Si votre dossier est certifié conforme" at bounding box center [394, 231] width 464 height 40
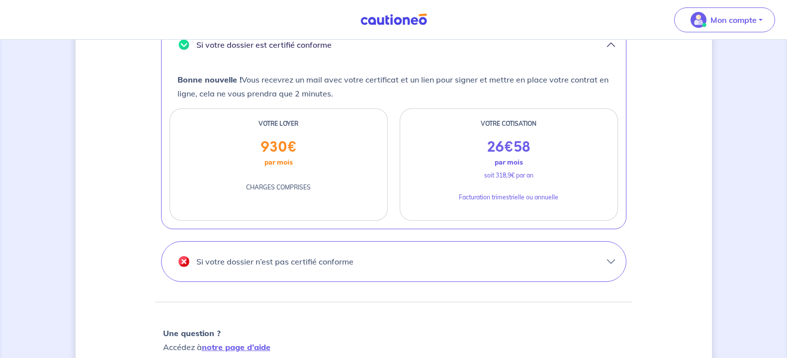
scroll to position [406, 0]
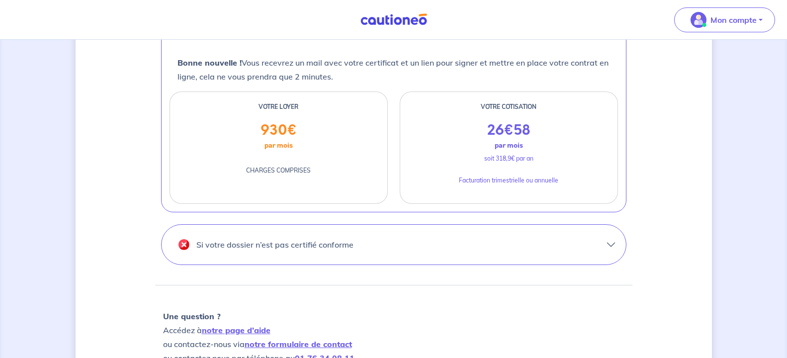
click at [609, 247] on button "Si votre dossier n’est pas certifié conforme" at bounding box center [394, 245] width 464 height 40
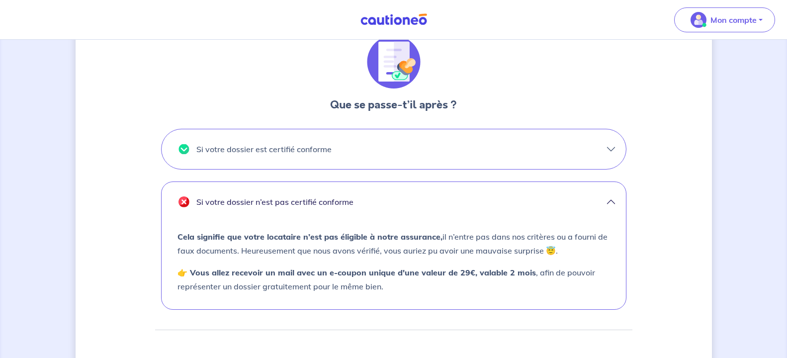
scroll to position [0, 0]
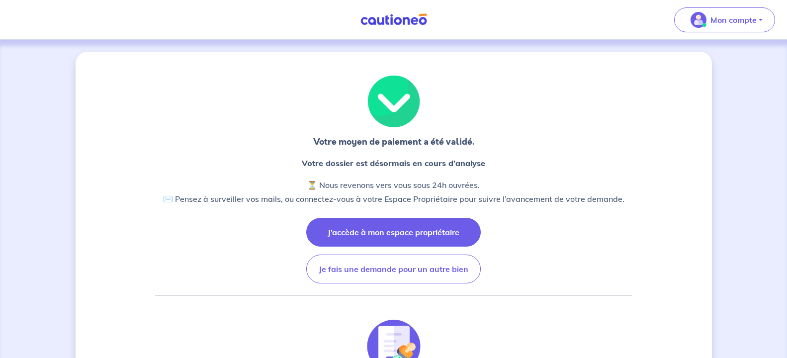
click at [446, 230] on button "J’accède à mon espace propriétaire" at bounding box center [393, 232] width 174 height 29
